Goal: Information Seeking & Learning: Learn about a topic

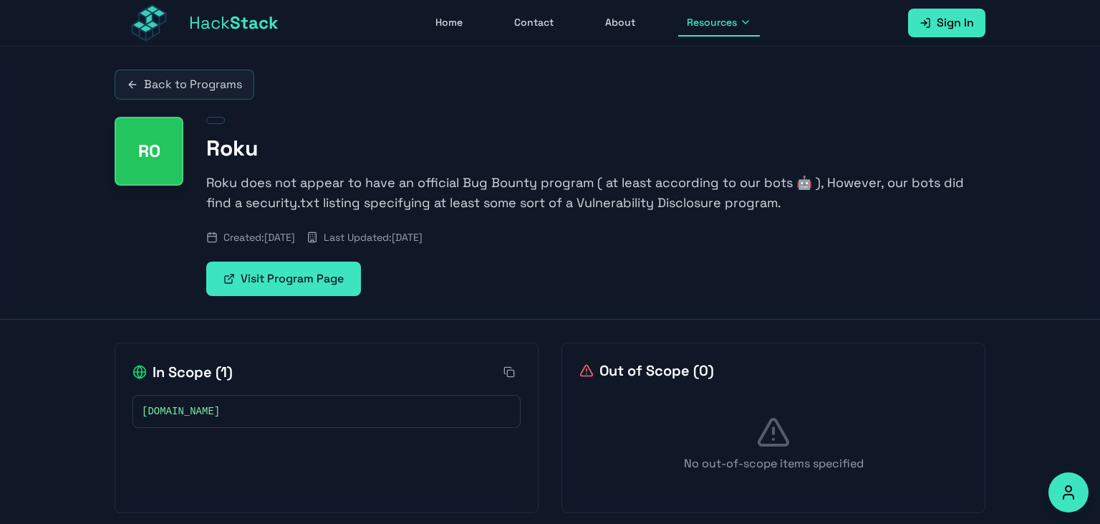
click at [344, 278] on link "Visit Program Page" at bounding box center [283, 278] width 155 height 34
click at [196, 76] on link "Back to Programs" at bounding box center [185, 84] width 140 height 30
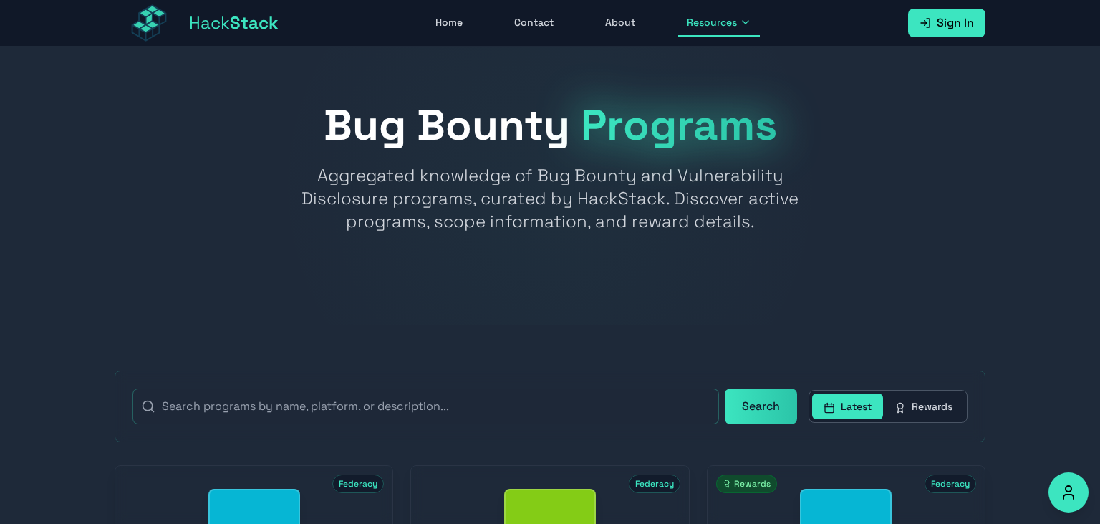
click at [256, 106] on h1 "Bug Bounty Programs" at bounding box center [550, 125] width 871 height 43
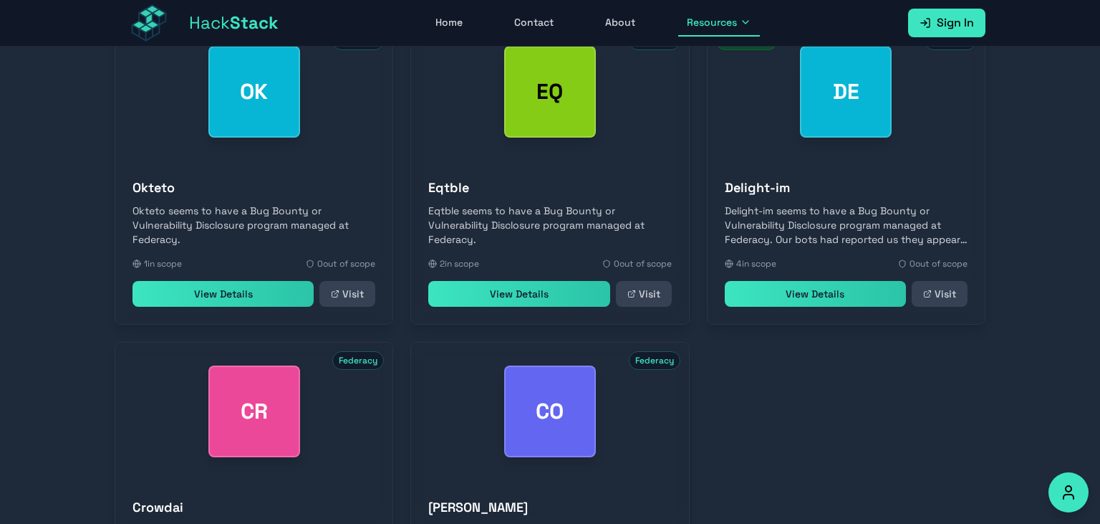
scroll to position [453, 0]
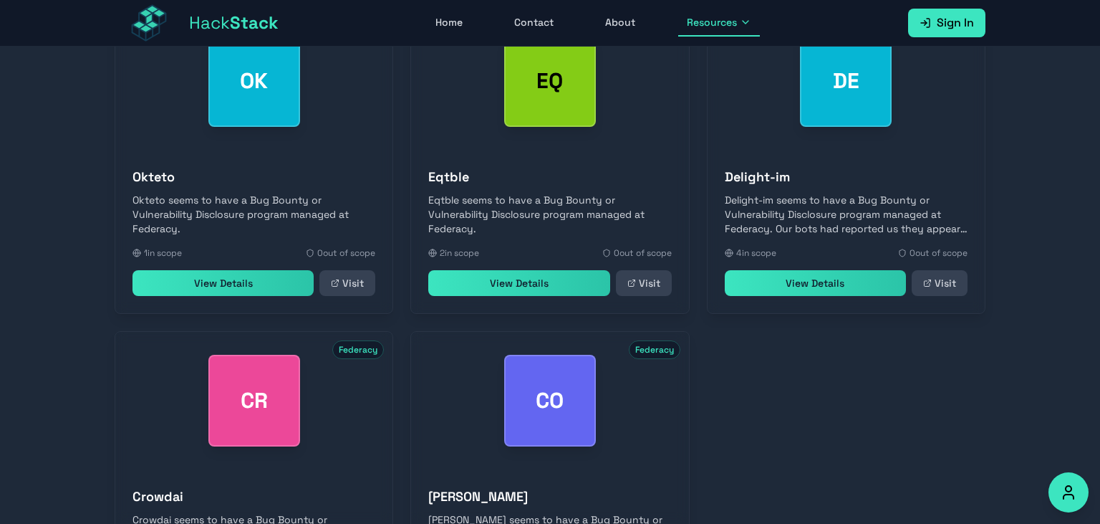
click at [271, 294] on link "View Details" at bounding box center [222, 283] width 181 height 26
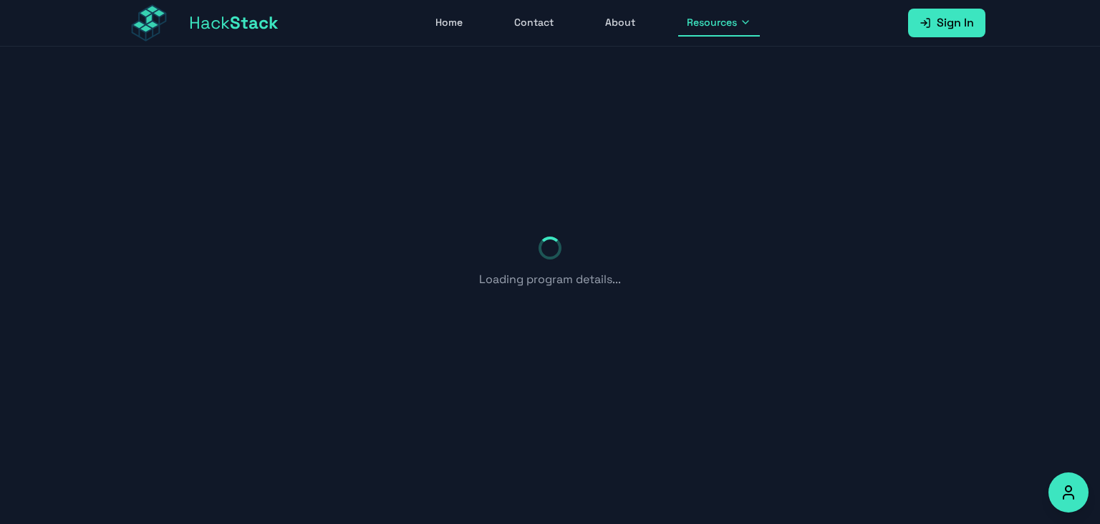
scroll to position [46, 0]
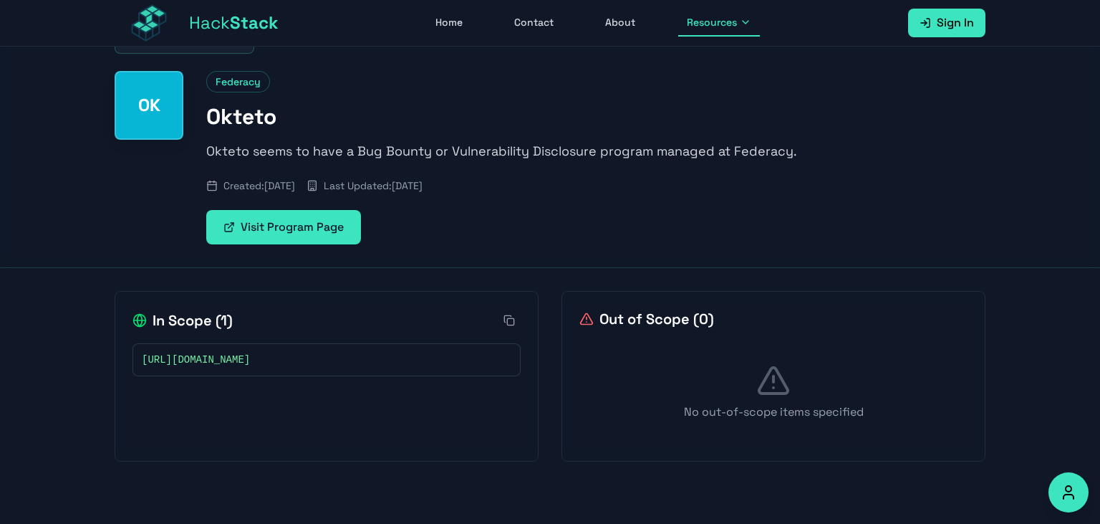
click at [246, 213] on link "Visit Program Page" at bounding box center [283, 227] width 155 height 34
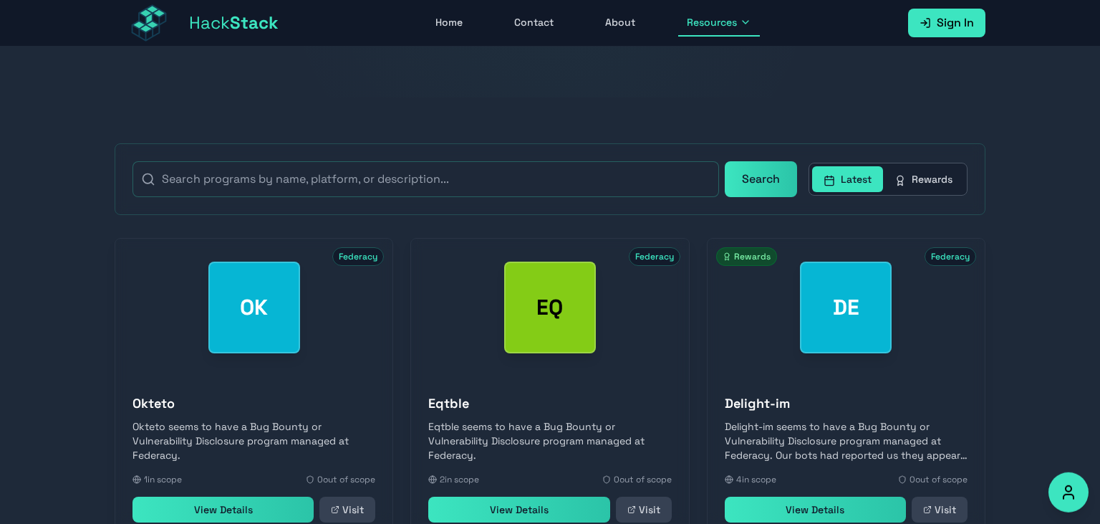
scroll to position [222, 0]
